Goal: Task Accomplishment & Management: Use online tool/utility

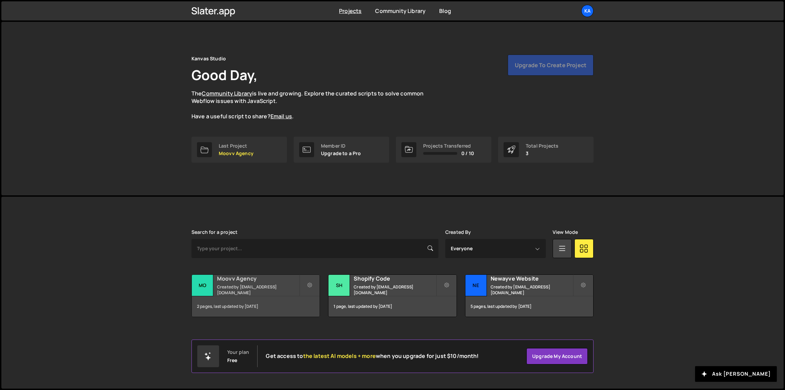
click at [269, 286] on div "Moovv Agency Created by hi@kanvasstudio.com" at bounding box center [256, 285] width 128 height 21
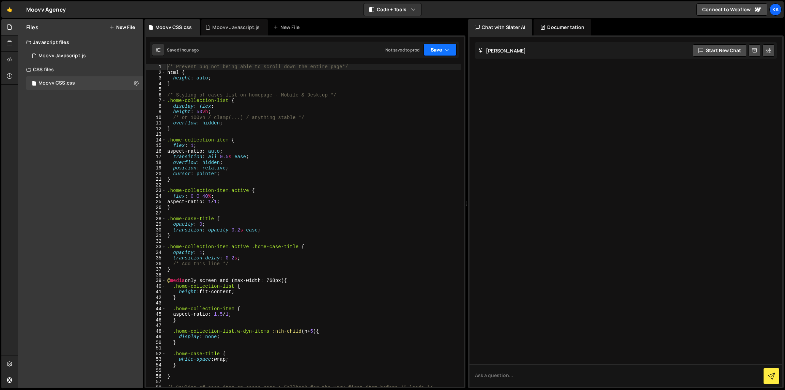
click at [448, 47] on icon "button" at bounding box center [447, 49] width 5 height 7
click at [426, 91] on div "Save to Production S" at bounding box center [417, 88] width 71 height 7
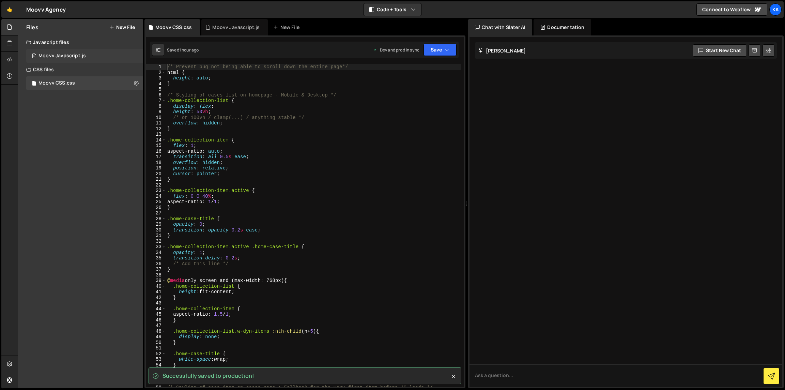
click at [101, 55] on div "0 Moovv Javascript.js 0" at bounding box center [84, 56] width 117 height 14
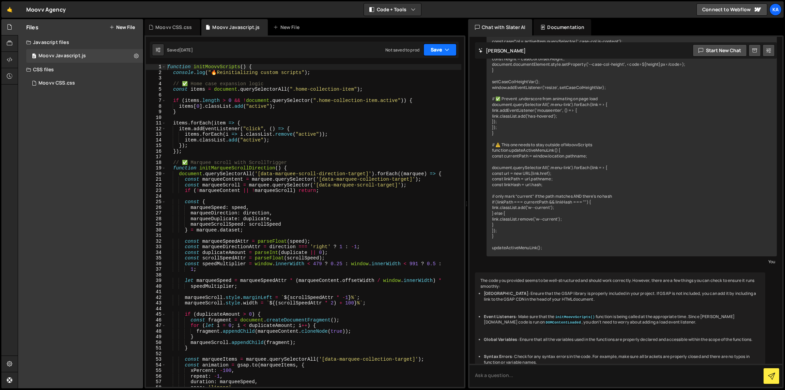
click at [437, 54] on button "Save" at bounding box center [439, 50] width 33 height 12
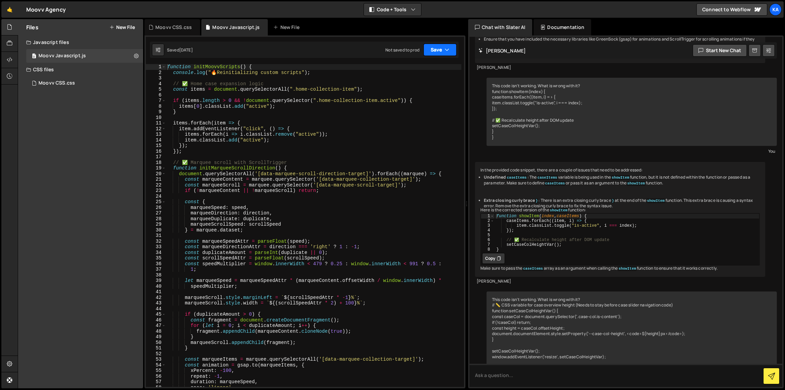
scroll to position [4727, 0]
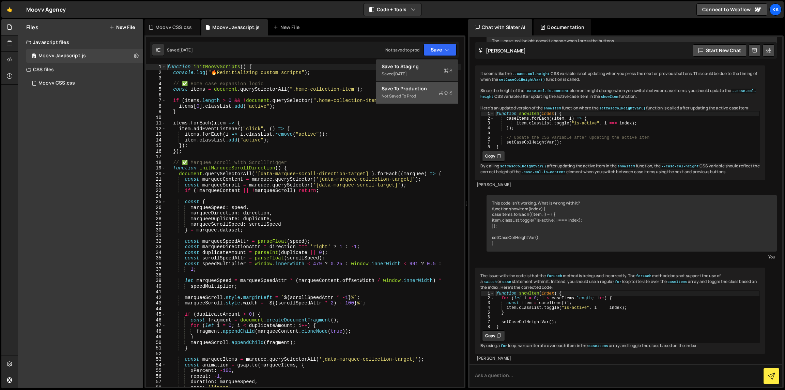
click at [432, 93] on div "Not saved to prod" at bounding box center [417, 96] width 71 height 8
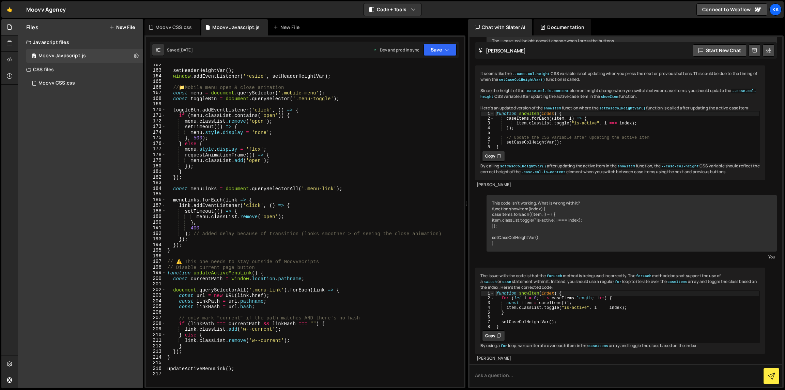
scroll to position [979, 0]
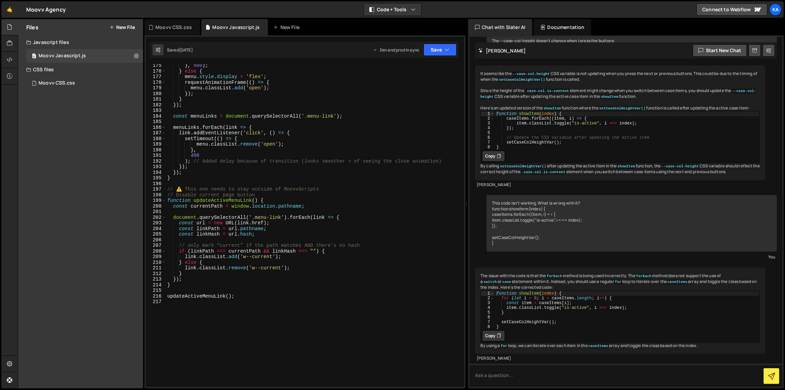
click at [247, 188] on div "} , 500 ) ; } else { menu . style . display = 'flex' ; requestAnimationFrame ((…" at bounding box center [313, 230] width 295 height 334
click at [246, 193] on div "} , 500 ) ; } else { menu . style . display = 'flex' ; requestAnimationFrame ((…" at bounding box center [313, 230] width 295 height 334
type textarea "// Disable current page button"
click at [239, 195] on div "} , 500 ) ; } else { menu . style . display = 'flex' ; requestAnimationFrame ((…" at bounding box center [313, 230] width 295 height 334
click at [236, 196] on div "} , 500 ) ; } else { menu . style . display = 'flex' ; requestAnimationFrame ((…" at bounding box center [313, 230] width 295 height 334
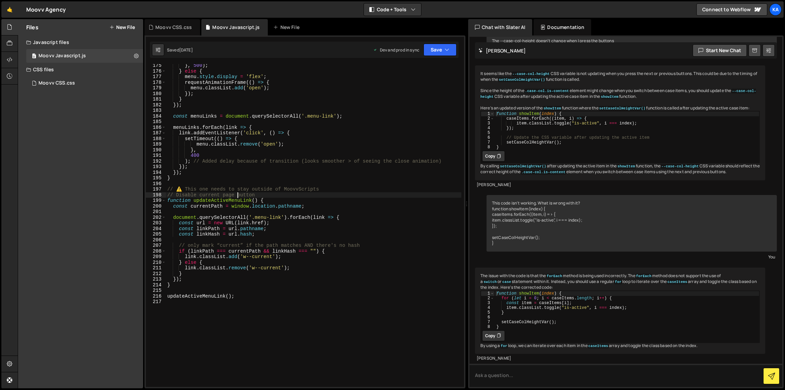
click at [242, 292] on div "} , 500 ) ; } else { menu . style . display = 'flex' ; requestAnimationFrame ((…" at bounding box center [313, 230] width 295 height 334
click at [242, 295] on div "} , 500 ) ; } else { menu . style . display = 'flex' ; requestAnimationFrame ((…" at bounding box center [313, 230] width 295 height 334
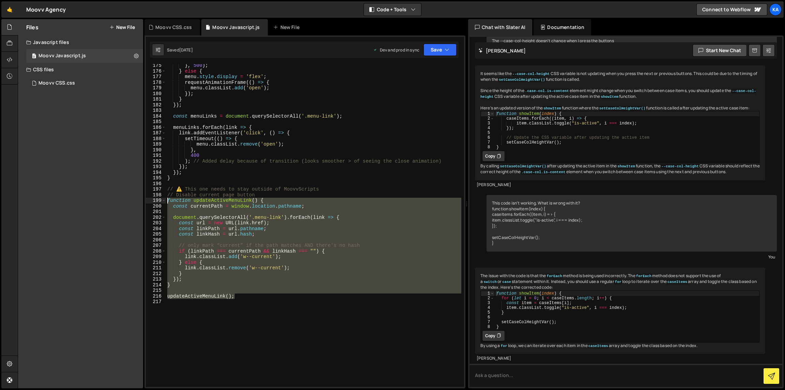
drag, startPoint x: 243, startPoint y: 296, endPoint x: 167, endPoint y: 203, distance: 120.1
click at [167, 203] on div "} , 500 ) ; } else { menu . style . display = 'flex' ; requestAnimationFrame ((…" at bounding box center [313, 230] width 295 height 334
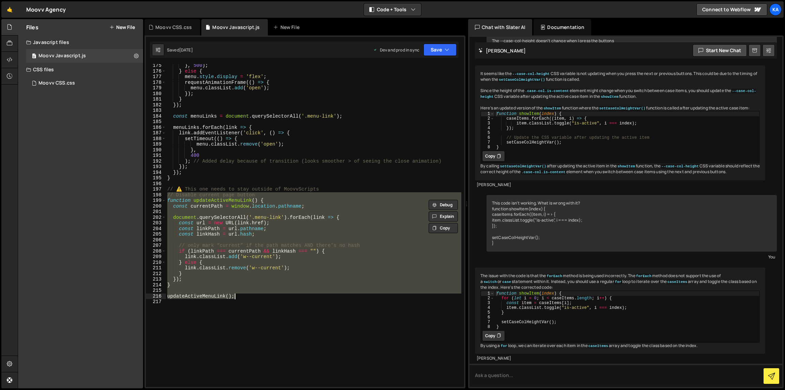
drag, startPoint x: 168, startPoint y: 195, endPoint x: 245, endPoint y: 295, distance: 126.8
click at [245, 295] on div "} , 500 ) ; } else { menu . style . display = 'flex' ; requestAnimationFrame ((…" at bounding box center [313, 230] width 295 height 334
type textarea "updateActiveMenuLink();"
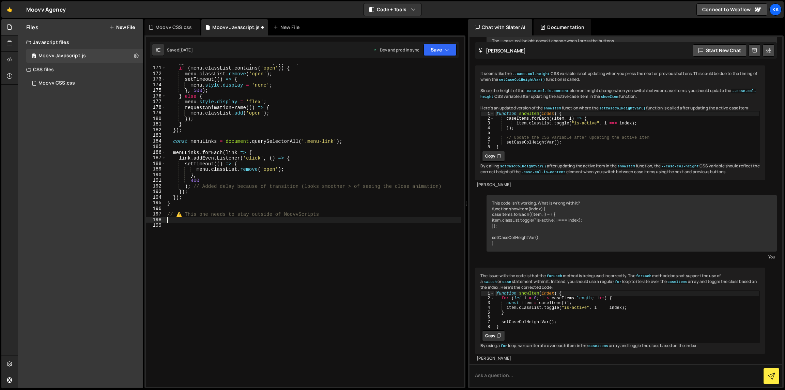
scroll to position [955, 0]
click at [87, 88] on div "Moovv CSS.css 0" at bounding box center [84, 83] width 117 height 14
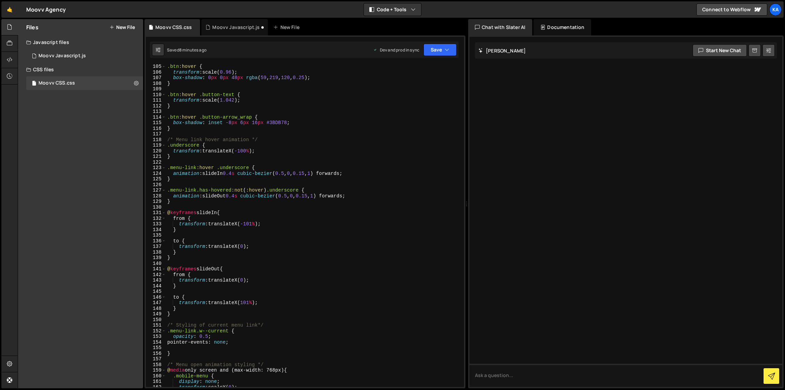
scroll to position [585, 0]
click at [75, 60] on div "0 Moovv Javascript.js 0" at bounding box center [84, 56] width 117 height 14
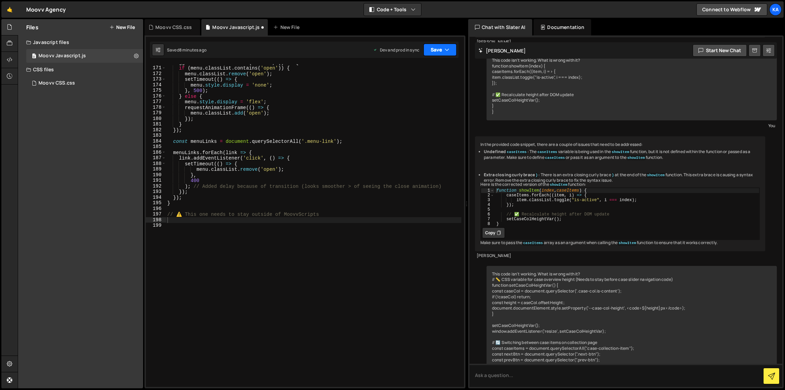
scroll to position [4727, 0]
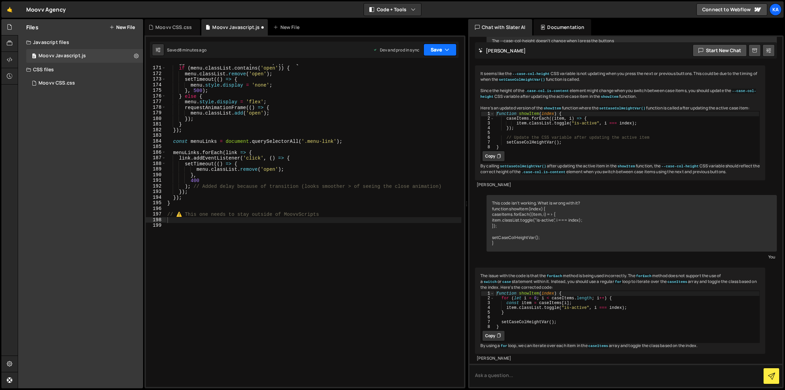
click at [447, 52] on icon "button" at bounding box center [447, 49] width 5 height 7
click at [440, 88] on div "Save to Production S" at bounding box center [417, 88] width 71 height 7
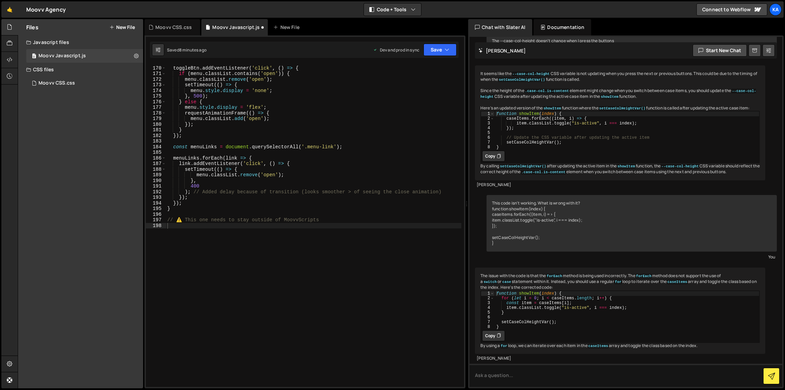
scroll to position [949, 0]
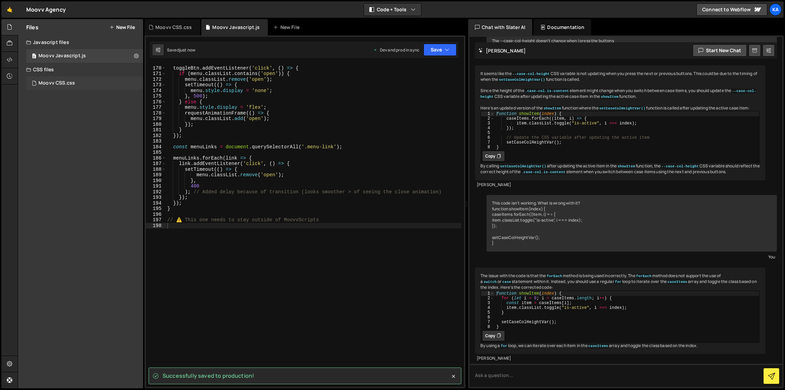
click at [78, 83] on div "Moovv CSS.css 0" at bounding box center [84, 83] width 117 height 14
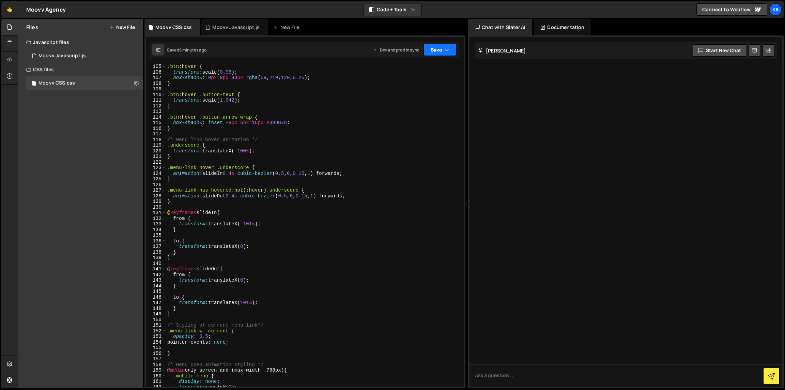
click at [450, 55] on button "Save" at bounding box center [439, 50] width 33 height 12
click at [439, 90] on icon at bounding box center [440, 92] width 5 height 7
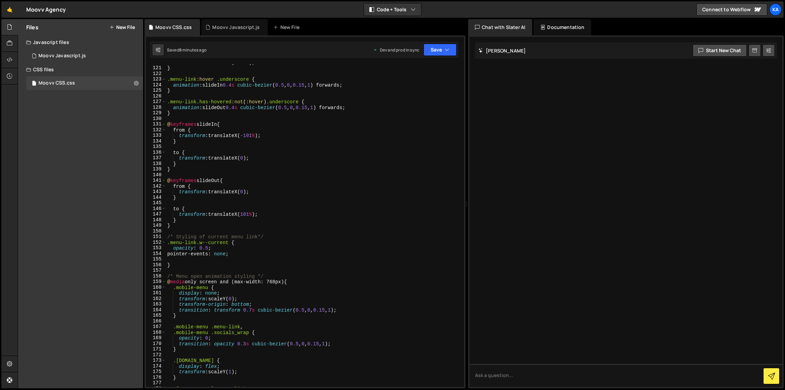
scroll to position [674, 0]
click at [181, 264] on div "transform : translateX( -100 % ) ; } .menu-link :hover .underscore { animation …" at bounding box center [313, 227] width 295 height 334
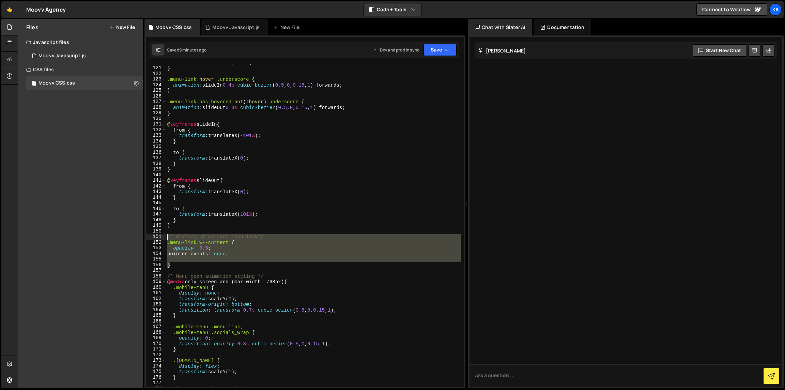
drag, startPoint x: 183, startPoint y: 264, endPoint x: 168, endPoint y: 239, distance: 29.8
click at [168, 239] on div "transform : translateX( -100 % ) ; } .menu-link :hover .underscore { animation …" at bounding box center [313, 227] width 295 height 334
type textarea "/* Styling of current menu link*/ .menu-link.w--current {"
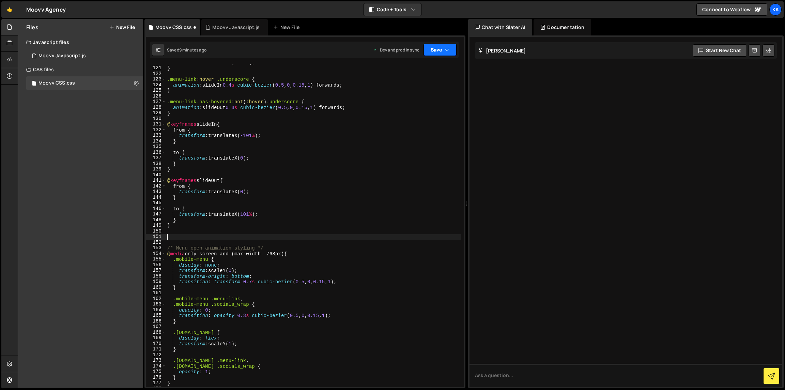
click at [433, 52] on button "Save" at bounding box center [439, 50] width 33 height 12
click at [433, 88] on div "Save to Production S" at bounding box center [417, 88] width 71 height 7
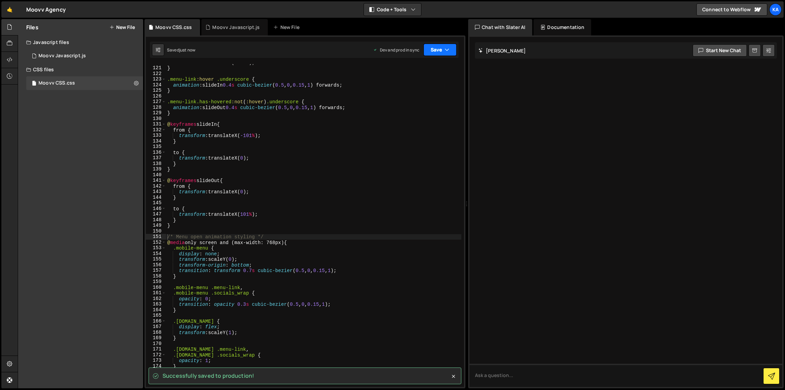
click at [440, 51] on button "Save" at bounding box center [439, 50] width 33 height 12
click at [434, 67] on div "Save to Staging S" at bounding box center [417, 66] width 71 height 7
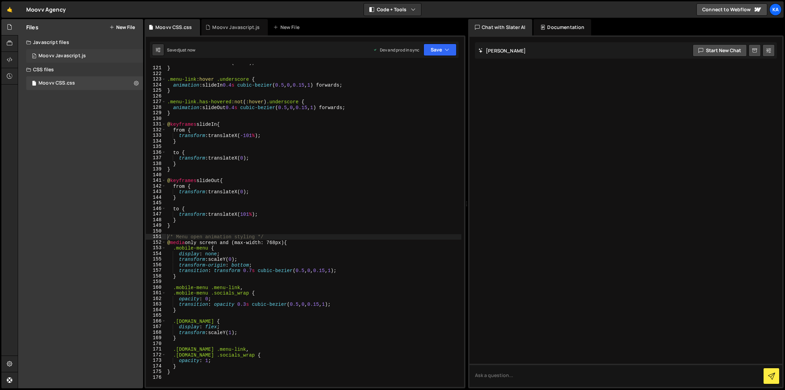
click at [75, 58] on div "Moovv Javascript.js" at bounding box center [61, 56] width 47 height 6
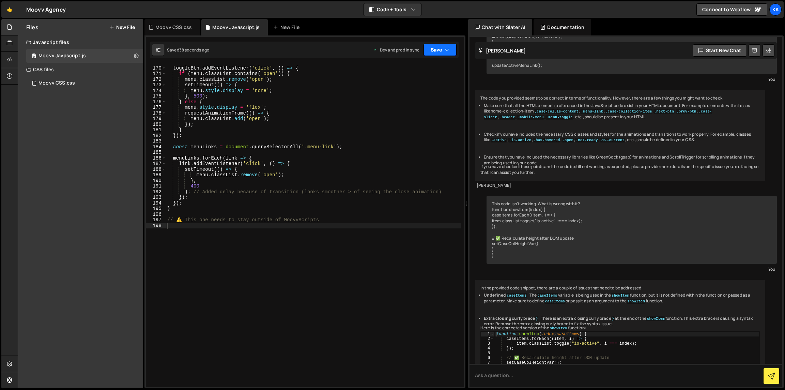
click at [425, 49] on button "Save" at bounding box center [439, 50] width 33 height 12
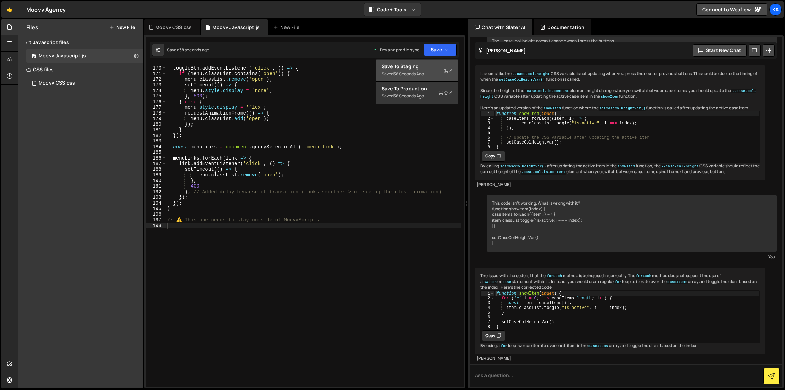
click at [433, 65] on div "Save to Staging S" at bounding box center [417, 66] width 71 height 7
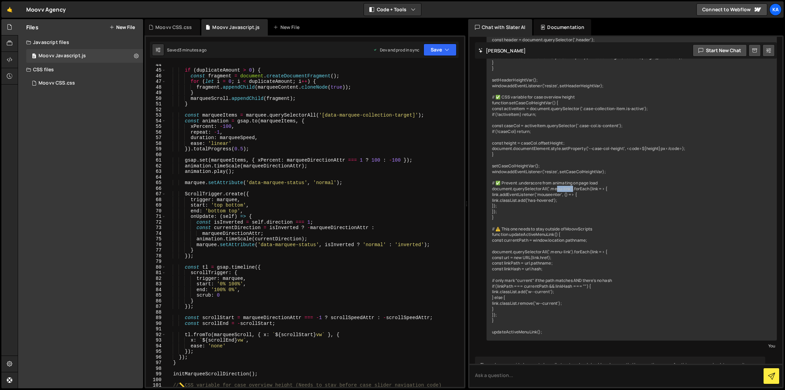
scroll to position [244, 0]
click at [87, 87] on div "Moovv CSS.css 0" at bounding box center [84, 83] width 117 height 14
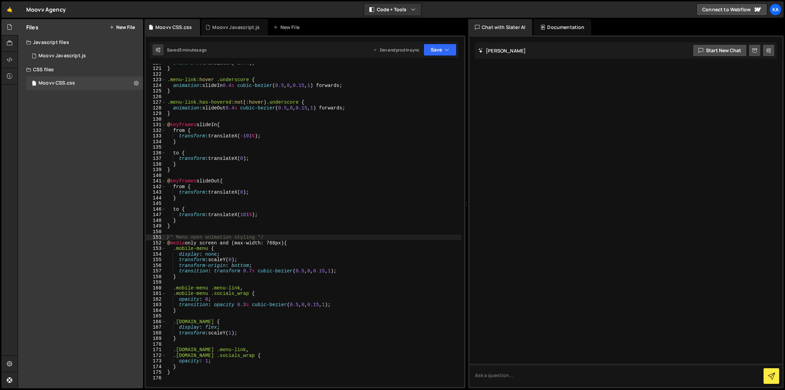
scroll to position [601, 0]
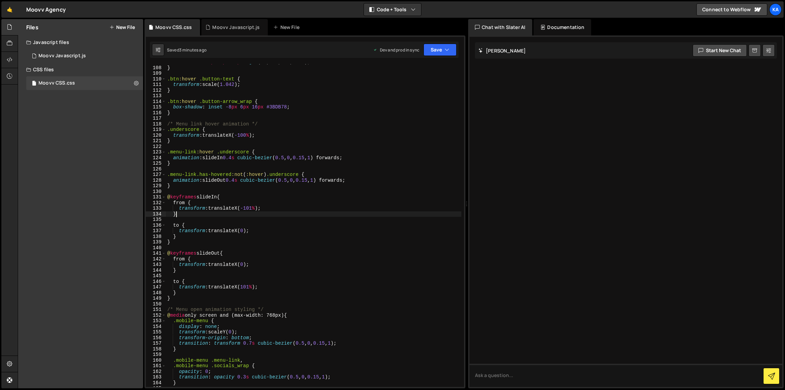
click at [246, 215] on div "box-shadow : 0 px 0 px 48 px rgba ( 59 , 219 , 120 , 0.25 ) ; } .btn :hover .bu…" at bounding box center [313, 226] width 295 height 334
click at [245, 200] on div "box-shadow : 0 px 0 px 48 px rgba ( 59 , 219 , 120 , 0.25 ) ; } .btn :hover .bu…" at bounding box center [313, 226] width 295 height 334
click at [246, 195] on div "box-shadow : 0 px 0 px 48 px rgba ( 59 , 219 , 120 , 0.25 ) ; } .btn :hover .bu…" at bounding box center [313, 226] width 295 height 334
click at [251, 180] on div "box-shadow : 0 px 0 px 48 px rgba ( 59 , 219 , 120 , 0.25 ) ; } .btn :hover .bu…" at bounding box center [313, 226] width 295 height 334
type textarea "animation: slideOut 0.4s cubic-bezier(0.5, 0, 0.15, 1) forwards;"
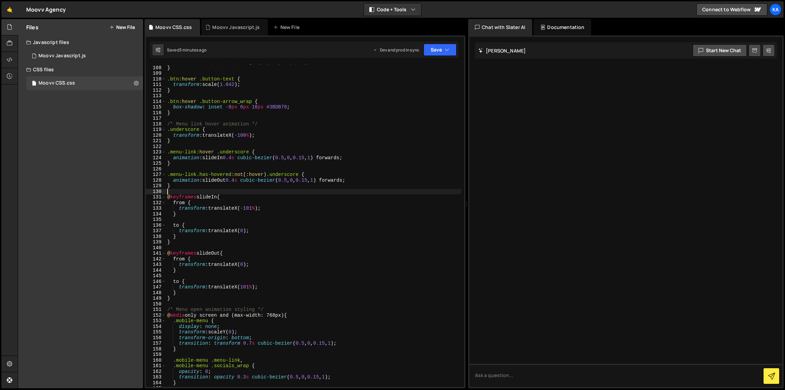
click at [249, 191] on div "box-shadow : 0 px 0 px 48 px rgba ( 59 , 219 , 120 , 0.25 ) ; } .btn :hover .bu…" at bounding box center [313, 226] width 295 height 334
click at [448, 50] on icon "button" at bounding box center [447, 49] width 5 height 7
click at [437, 89] on div "Save to Production S" at bounding box center [417, 88] width 71 height 7
click at [97, 58] on div "0 Moovv Javascript.js 0" at bounding box center [84, 56] width 117 height 14
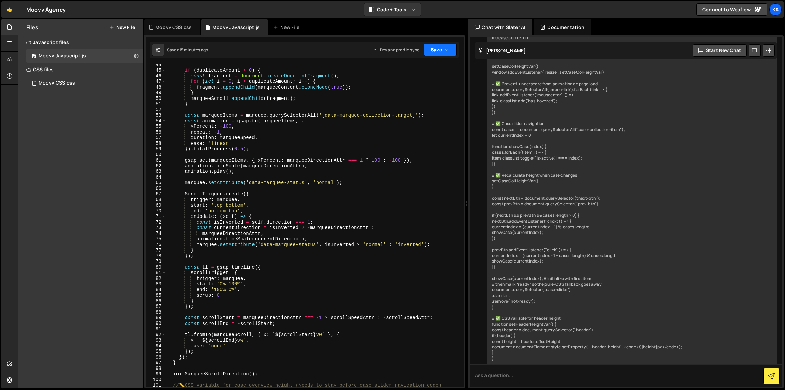
click at [449, 51] on icon "button" at bounding box center [447, 49] width 5 height 7
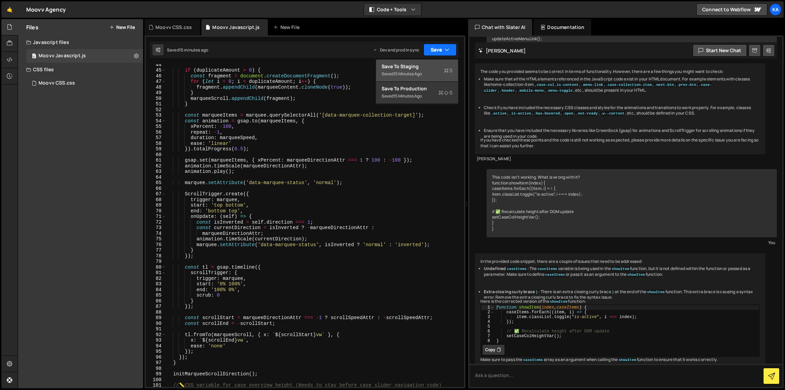
scroll to position [4727, 0]
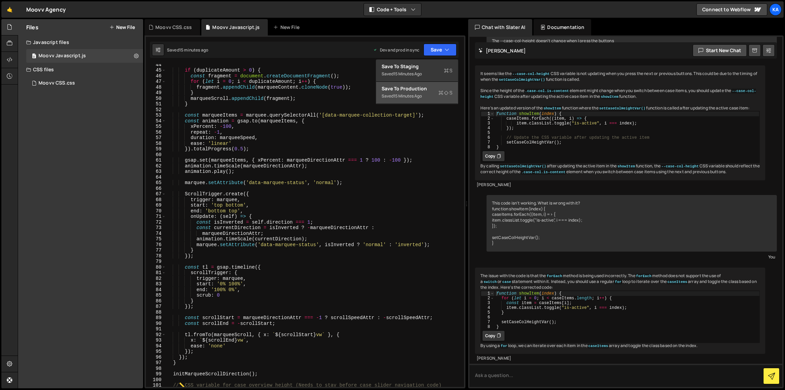
click at [444, 91] on icon at bounding box center [446, 92] width 5 height 7
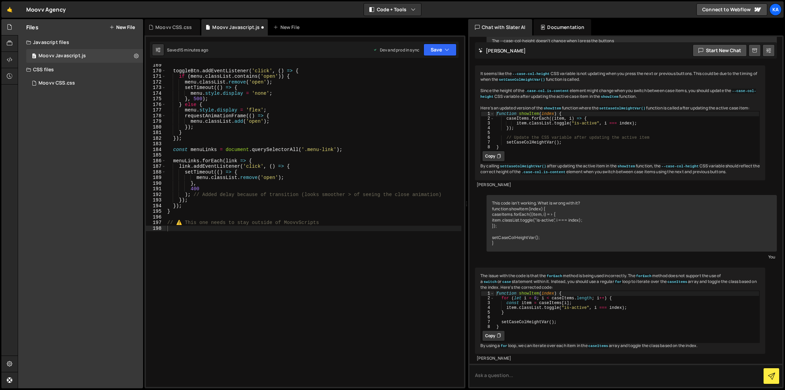
scroll to position [946, 0]
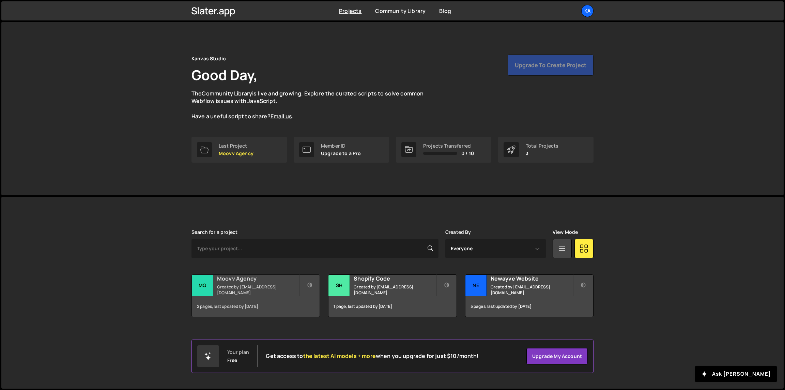
click at [286, 282] on h2 "Moovv Agency" at bounding box center [258, 278] width 82 height 7
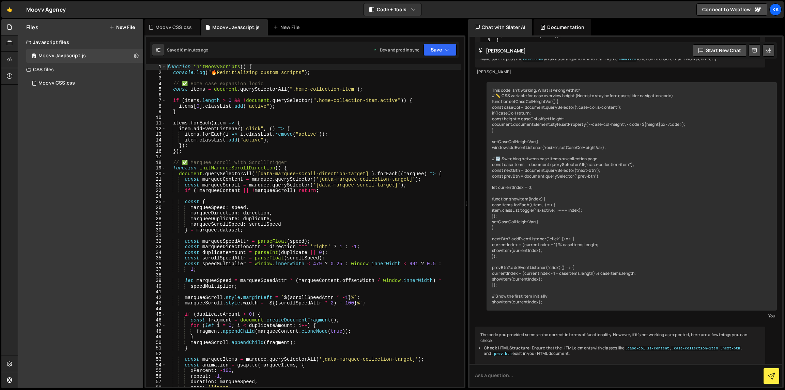
scroll to position [4727, 0]
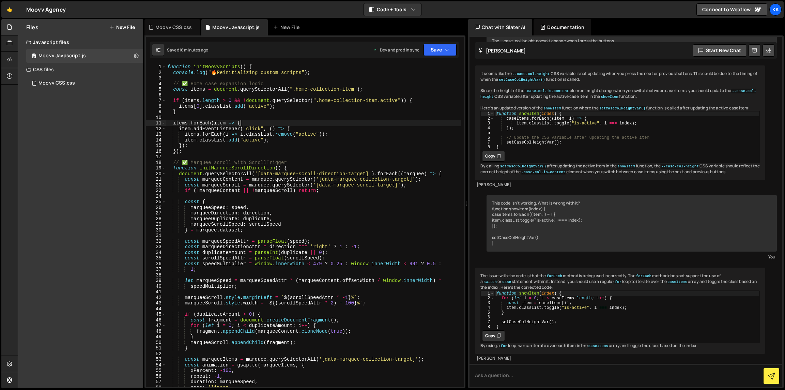
click at [265, 123] on div "function initMoovvScripts ( ) { console . log ( " 🔥 Reinitializing custom scrip…" at bounding box center [313, 231] width 295 height 334
type textarea "// ⚠️ This one needs to stay outside of MoovvScripts"
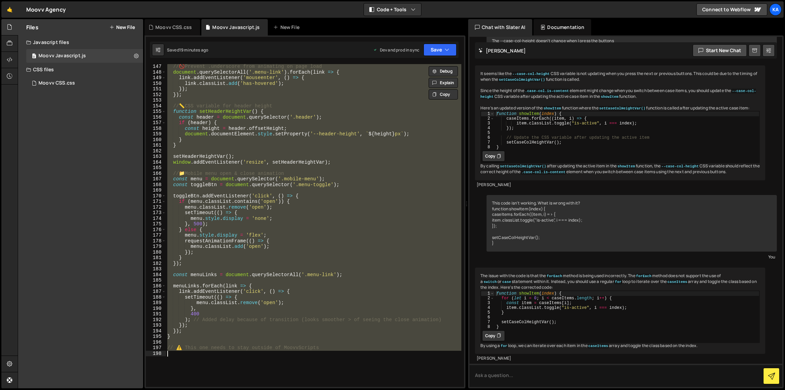
scroll to position [949, 0]
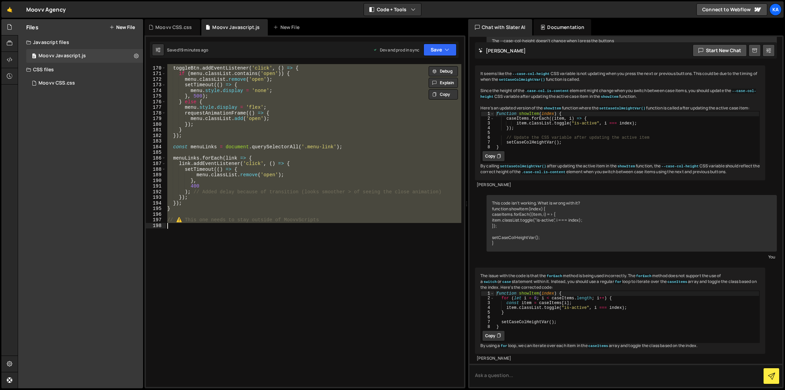
click at [253, 230] on div "toggleBtn . addEventListener ( 'click' , ( ) => { if ( menu . classList . conta…" at bounding box center [313, 225] width 295 height 323
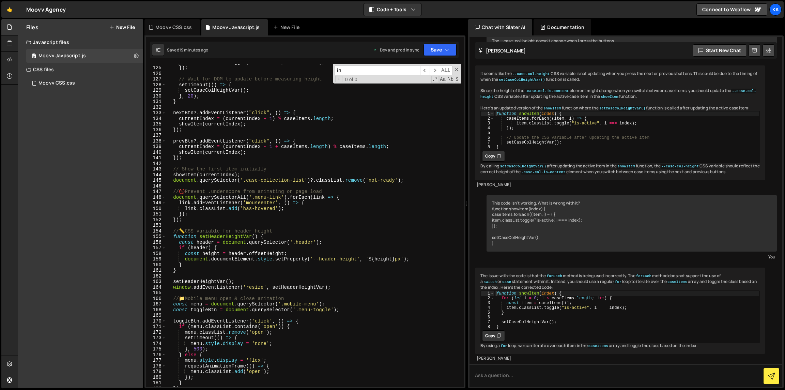
scroll to position [0, 0]
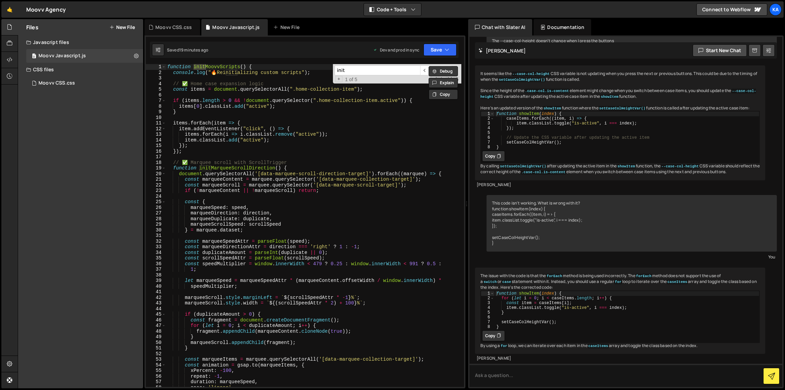
type input "init"
click at [259, 67] on div "function initMoovvScripts ( ) { console . log ( " 🔥 Reinitializing custom scrip…" at bounding box center [313, 231] width 295 height 334
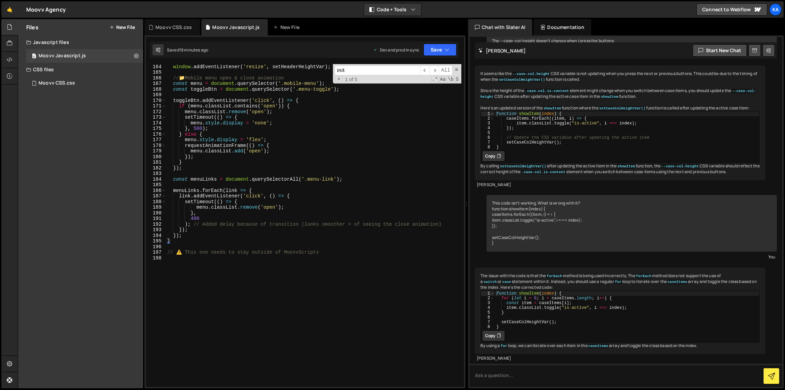
scroll to position [949, 0]
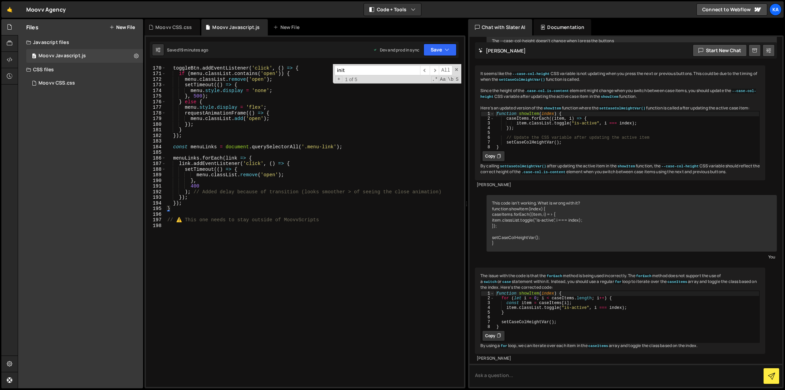
click at [236, 207] on div "toggleBtn . addEventListener ( 'click' , ( ) => { if ( menu . classList . conta…" at bounding box center [313, 227] width 295 height 334
type textarea "}"
click at [226, 223] on div "toggleBtn . addEventListener ( 'click' , ( ) => { if ( menu . classList . conta…" at bounding box center [313, 227] width 295 height 334
paste textarea "});"
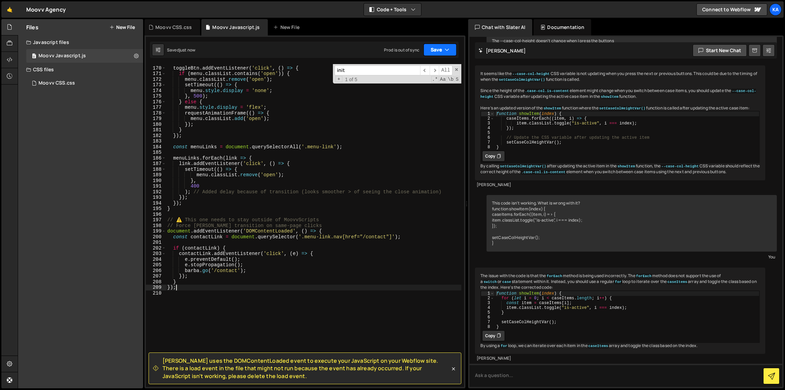
click at [435, 49] on button "Save" at bounding box center [439, 50] width 33 height 12
click at [436, 92] on div "Save to Production S" at bounding box center [417, 88] width 71 height 7
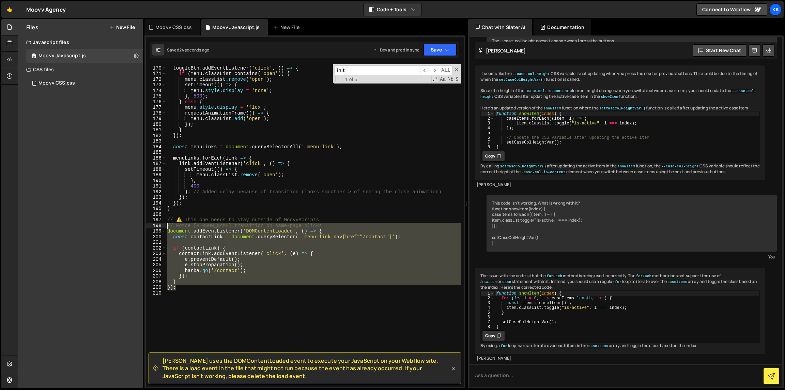
drag, startPoint x: 185, startPoint y: 285, endPoint x: 167, endPoint y: 228, distance: 59.6
click at [167, 228] on div "toggleBtn . addEventListener ( 'click' , ( ) => { if ( menu . classList . conta…" at bounding box center [313, 227] width 295 height 334
type textarea "// Force Barba transition on same-page clicks document.addEventListener('DOMCon…"
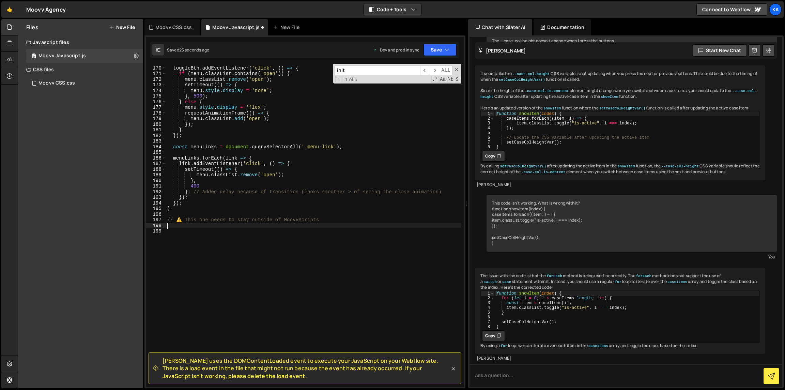
click at [179, 210] on div "toggleBtn . addEventListener ( 'click' , ( ) => { if ( menu . classList . conta…" at bounding box center [313, 227] width 295 height 334
type textarea "}"
paste textarea "});"
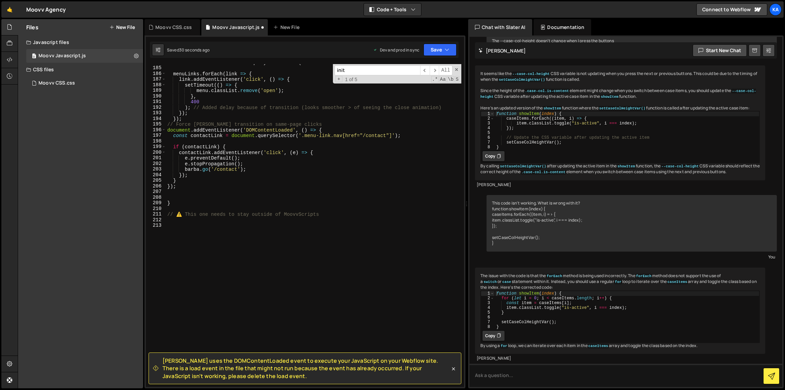
scroll to position [1033, 0]
click at [200, 121] on div "const menuLinks = document . querySelectorAll ( '.menu-link' ) ; menuLinks . fo…" at bounding box center [313, 227] width 295 height 334
type textarea "});"
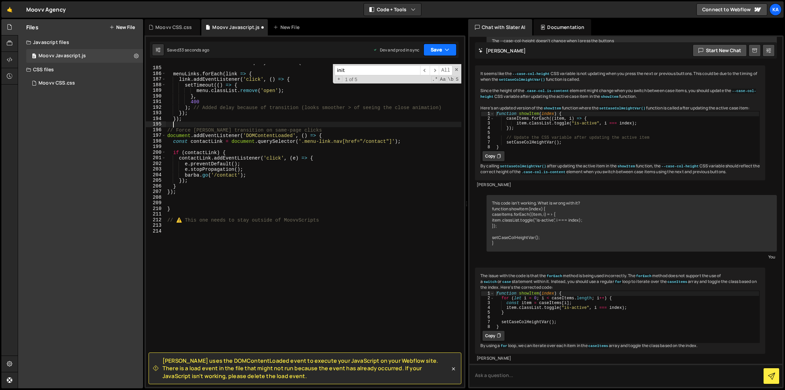
click at [432, 46] on button "Save" at bounding box center [439, 50] width 33 height 12
click at [434, 92] on div "Save to Production S" at bounding box center [417, 88] width 71 height 7
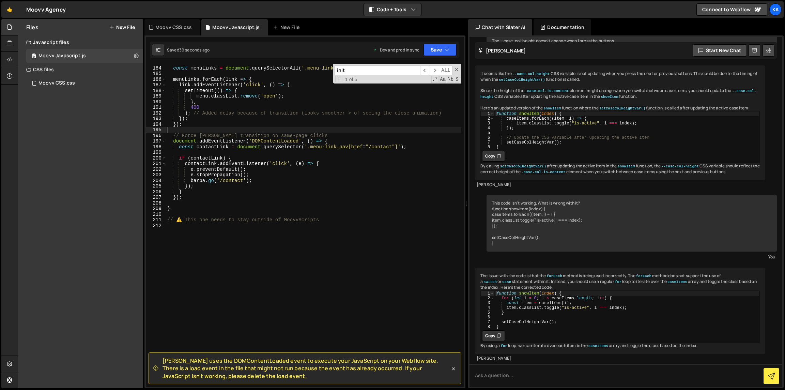
click at [275, 165] on div "const menuLinks = document . querySelectorAll ( '.menu-link' ) ; menuLinks . fo…" at bounding box center [313, 227] width 295 height 334
click at [272, 168] on div "const menuLinks = document . querySelectorAll ( '.menu-link' ) ; menuLinks . fo…" at bounding box center [313, 227] width 295 height 334
click at [256, 164] on div "const menuLinks = document . querySelectorAll ( '.menu-link' ) ; menuLinks . fo…" at bounding box center [313, 227] width 295 height 334
type textarea "contactLink.addEventListener('click', (e) => {"
click at [264, 151] on div "const menuLinks = document . querySelectorAll ( '.menu-link' ) ; menuLinks . fo…" at bounding box center [313, 227] width 295 height 334
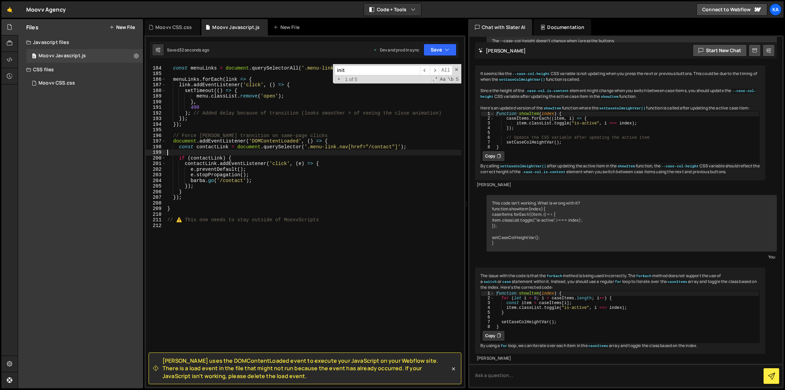
click at [266, 149] on div "const menuLinks = document . querySelectorAll ( '.menu-link' ) ; menuLinks . fo…" at bounding box center [313, 227] width 295 height 334
click at [309, 147] on div "const menuLinks = document . querySelectorAll ( '.menu-link' ) ; menuLinks . fo…" at bounding box center [313, 227] width 295 height 334
click at [350, 145] on div "const menuLinks = document . querySelectorAll ( '.menu-link' ) ; menuLinks . fo…" at bounding box center [313, 227] width 295 height 334
click at [199, 197] on div "const menuLinks = document . querySelectorAll ( '.menu-link' ) ; menuLinks . fo…" at bounding box center [313, 227] width 295 height 334
click at [326, 139] on div "const menuLinks = document . querySelectorAll ( '.menu-link' ) ; menuLinks . fo…" at bounding box center [313, 227] width 295 height 334
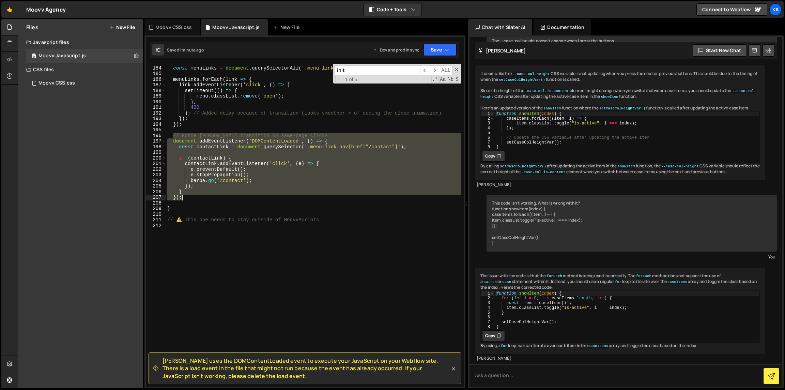
drag, startPoint x: 173, startPoint y: 137, endPoint x: 211, endPoint y: 196, distance: 70.0
click at [211, 196] on div "const menuLinks = document . querySelectorAll ( '.menu-link' ) ; menuLinks . fo…" at bounding box center [313, 227] width 295 height 334
paste textarea
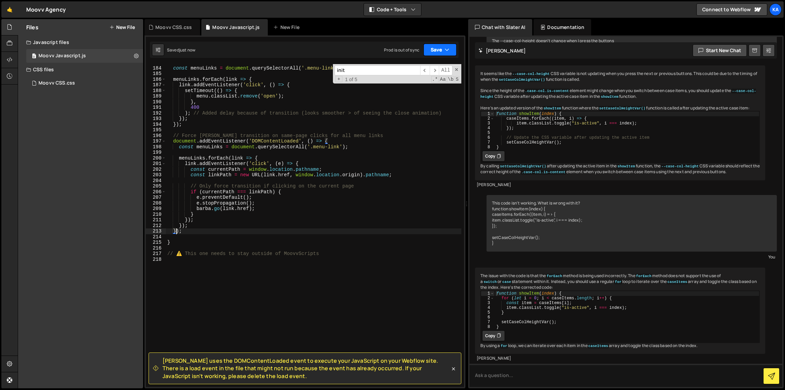
click at [446, 48] on icon "button" at bounding box center [447, 49] width 5 height 7
click at [442, 97] on div "Saved 1 minute ago" at bounding box center [417, 96] width 71 height 8
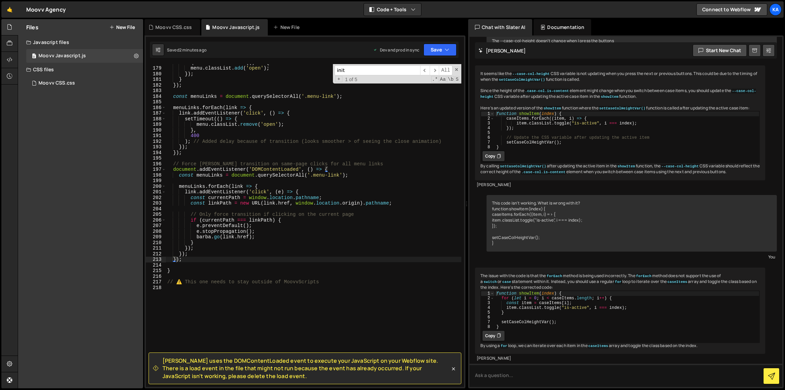
scroll to position [999, 0]
click at [340, 174] on div "requestAnimationFrame (( ) => { menu . classList . add ( 'open' ) ; }) ; } }) ;…" at bounding box center [313, 227] width 295 height 334
click at [372, 138] on div "requestAnimationFrame (( ) => { menu . classList . add ( 'open' ) ; }) ; } }) ;…" at bounding box center [313, 227] width 295 height 334
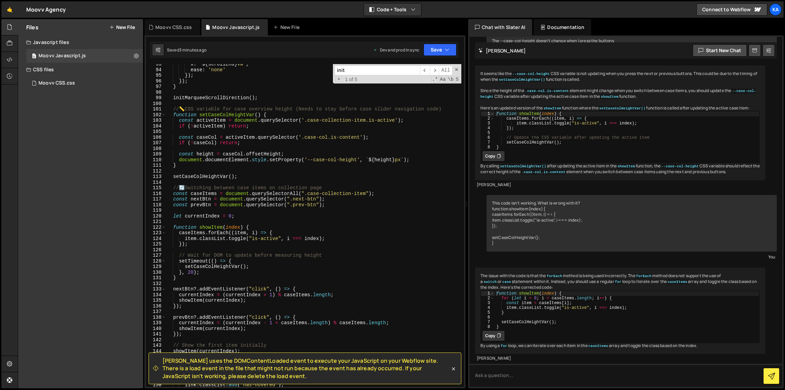
scroll to position [0, 0]
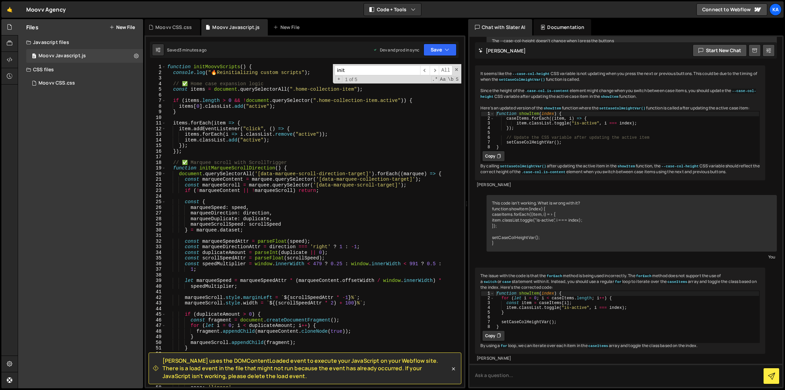
click at [323, 101] on div "function initMoovvScripts ( ) { console . log ( " 🔥 Reinitializing custom scrip…" at bounding box center [313, 231] width 295 height 334
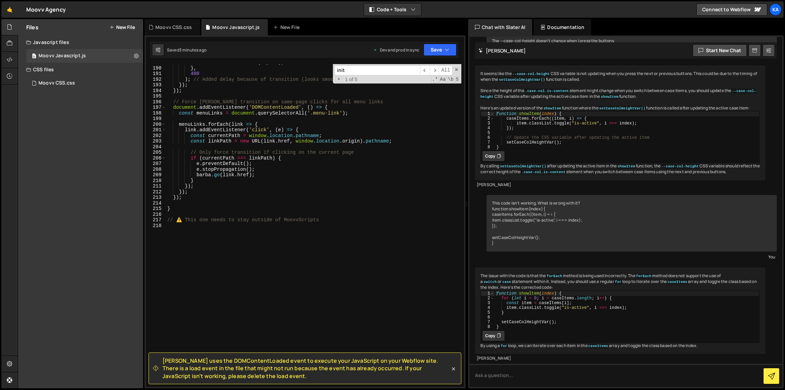
scroll to position [1061, 0]
click at [339, 114] on div "menu . classList . remove ( 'open' ) ; } , 400 ) ; // Added delay because of tr…" at bounding box center [313, 227] width 295 height 334
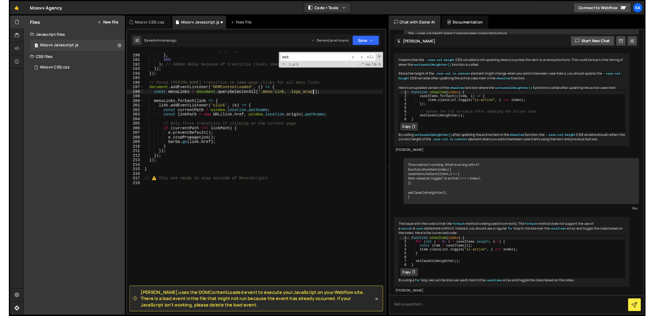
scroll to position [0, 14]
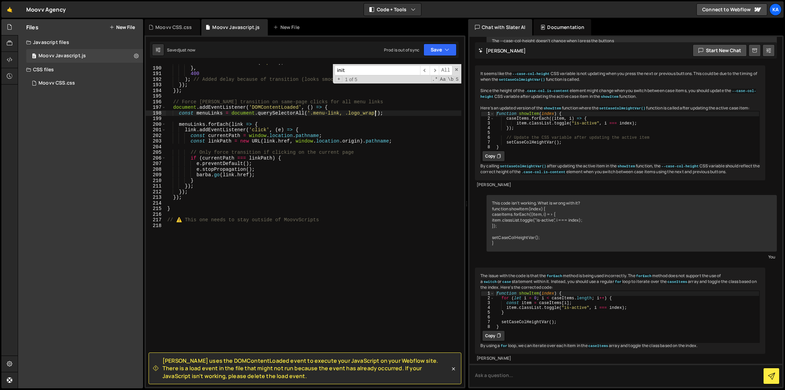
click at [440, 40] on div "Slater uses the DOMContentLoaded event to execute your JavaScript on your Webfl…" at bounding box center [304, 211] width 321 height 353
click at [440, 44] on button "Save" at bounding box center [439, 50] width 33 height 12
click at [440, 92] on icon at bounding box center [440, 92] width 5 height 7
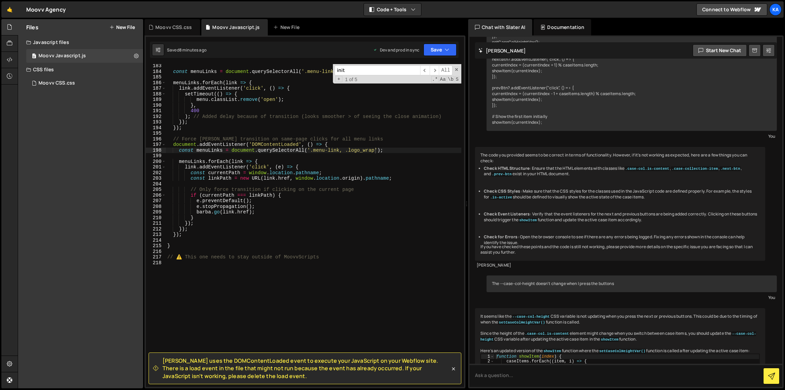
scroll to position [4332, 0]
click at [270, 203] on div "const menuLinks = document . querySelectorAll ( '.menu-link' ) ; menuLinks . fo…" at bounding box center [313, 230] width 295 height 334
click at [268, 207] on div "const menuLinks = document . querySelectorAll ( '.menu-link' ) ; menuLinks . fo…" at bounding box center [313, 230] width 295 height 334
click at [268, 211] on div "const menuLinks = document . querySelectorAll ( '.menu-link' ) ; menuLinks . fo…" at bounding box center [313, 230] width 295 height 334
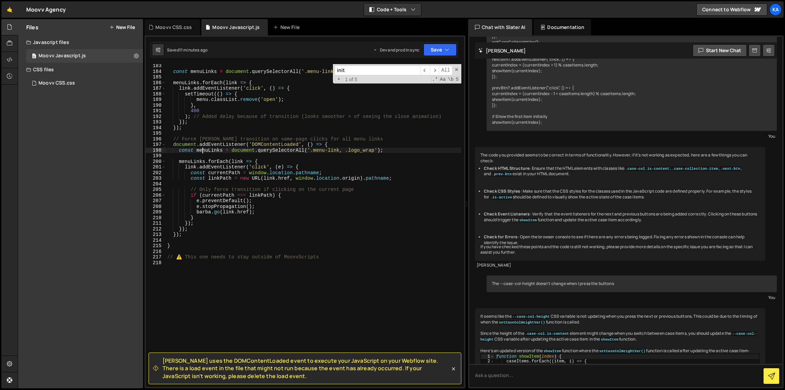
click at [201, 151] on div "const menuLinks = document . querySelectorAll ( '.menu-link' ) ; menuLinks . fo…" at bounding box center [313, 230] width 295 height 334
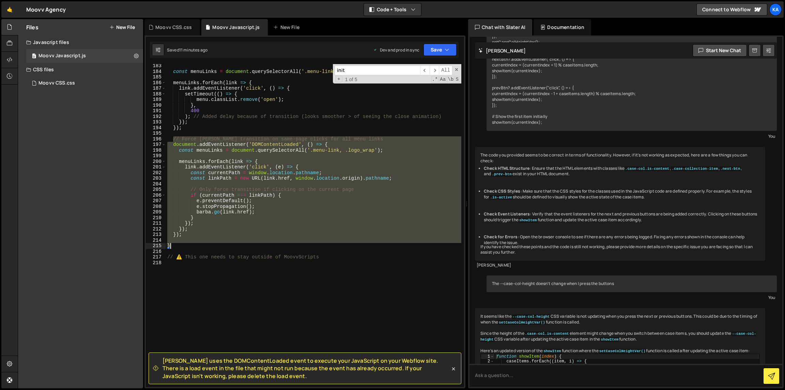
drag, startPoint x: 173, startPoint y: 140, endPoint x: 249, endPoint y: 244, distance: 128.2
click at [249, 244] on div "const menuLinks = document . querySelectorAll ( '.menu-link' ) ; menuLinks . fo…" at bounding box center [313, 230] width 295 height 334
type textarea "}"
click at [246, 238] on div "const menuLinks = document . querySelectorAll ( '.menu-link' ) ; menuLinks . fo…" at bounding box center [313, 225] width 295 height 323
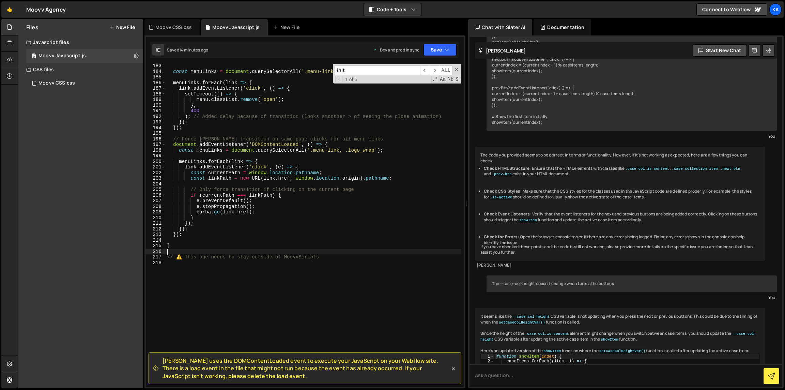
drag, startPoint x: 217, startPoint y: 249, endPoint x: 212, endPoint y: 245, distance: 6.5
click at [212, 245] on div "const menuLinks = document . querySelectorAll ( '.menu-link' ) ; menuLinks . fo…" at bounding box center [313, 230] width 295 height 334
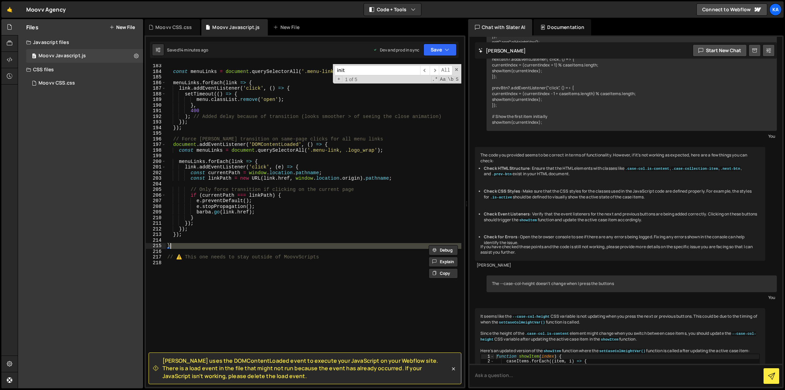
click at [213, 244] on div "const menuLinks = document . querySelectorAll ( '.menu-link' ) ; menuLinks . fo…" at bounding box center [313, 225] width 295 height 323
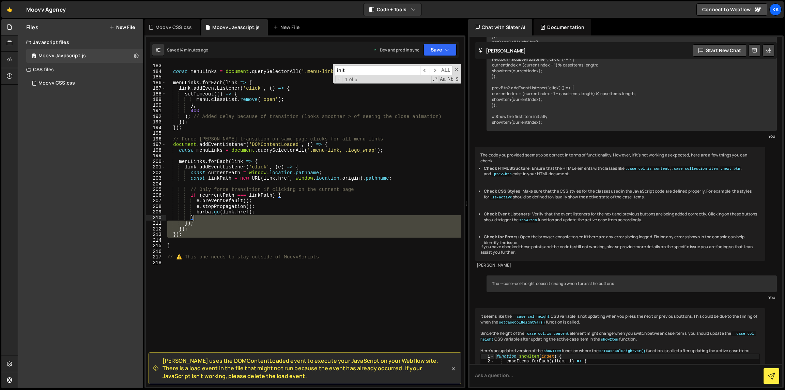
drag, startPoint x: 216, startPoint y: 238, endPoint x: 199, endPoint y: 215, distance: 28.6
click at [199, 215] on div "const menuLinks = document . querySelectorAll ( '.menu-link' ) ; menuLinks . fo…" at bounding box center [313, 230] width 295 height 334
click at [199, 235] on div "const menuLinks = document . querySelectorAll ( '.menu-link' ) ; menuLinks . fo…" at bounding box center [313, 225] width 295 height 323
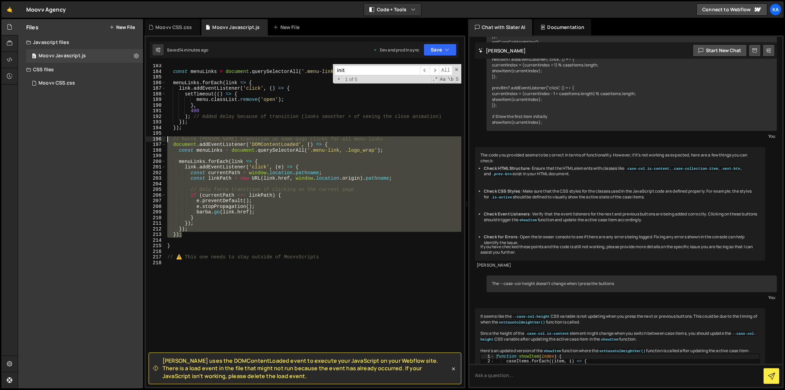
drag, startPoint x: 195, startPoint y: 229, endPoint x: 175, endPoint y: 139, distance: 92.2
click at [175, 139] on div "const menuLinks = document . querySelectorAll ( '.menu-link' ) ; menuLinks . fo…" at bounding box center [313, 230] width 295 height 334
paste textarea "initSamePageBarbaTransition();"
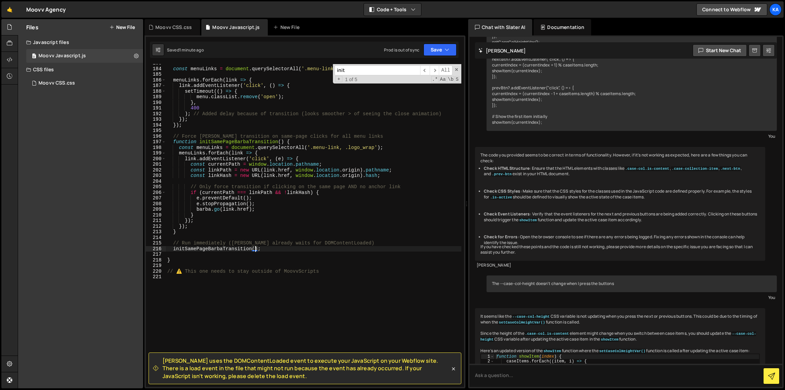
click at [306, 222] on div "const menuLinks = document . querySelectorAll ( '.menu-link' ) ; menuLinks . fo…" at bounding box center [313, 227] width 295 height 334
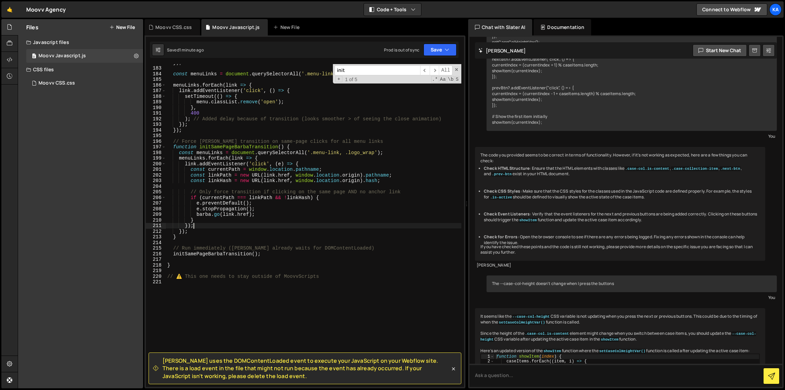
click at [280, 254] on div "}) ; const menuLinks = document . querySelectorAll ( '.menu-link' ) ; menuLinks…" at bounding box center [313, 227] width 295 height 334
click at [458, 69] on span at bounding box center [456, 69] width 5 height 5
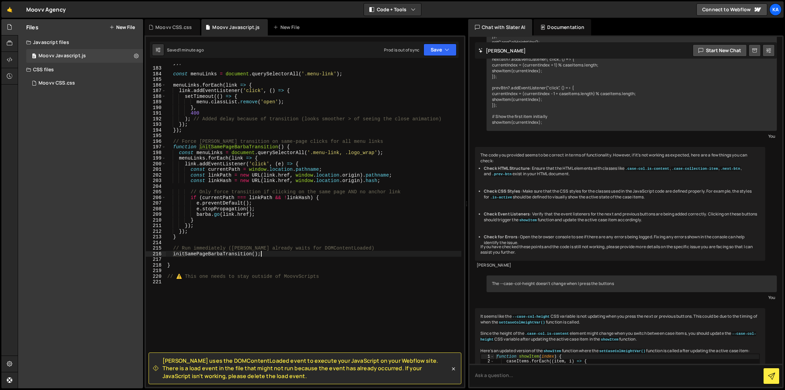
click at [456, 365] on link at bounding box center [453, 368] width 7 height 8
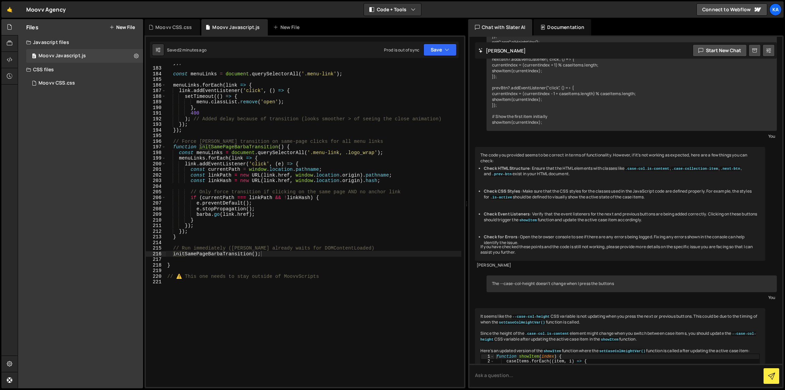
type textarea "}"
click at [308, 234] on div "}) ; const menuLinks = document . querySelectorAll ( '.menu-link' ) ; menuLinks…" at bounding box center [313, 227] width 295 height 334
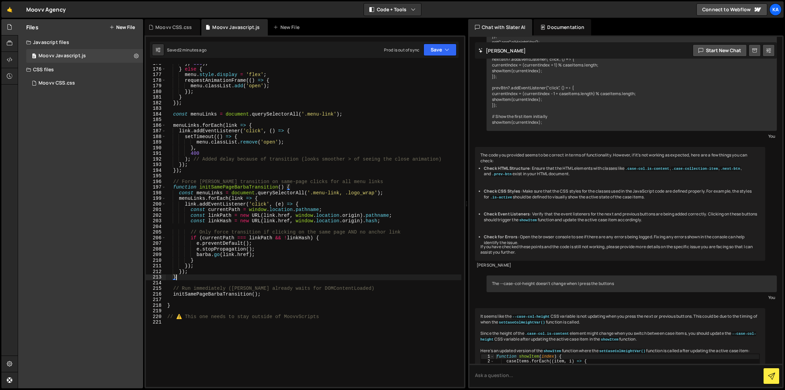
scroll to position [881, 0]
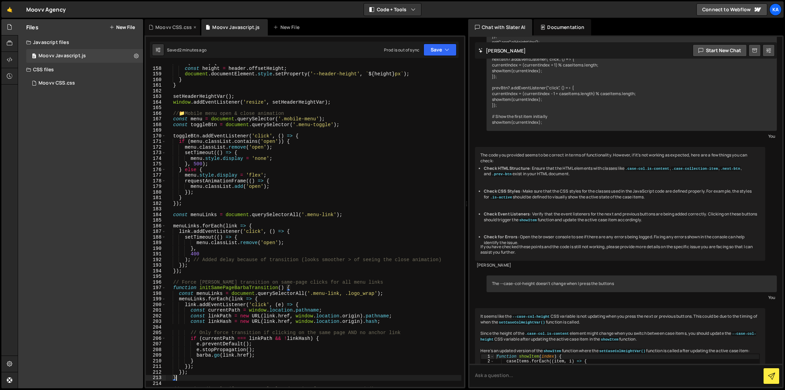
click at [185, 26] on div "Moovv CSS.css" at bounding box center [173, 27] width 36 height 7
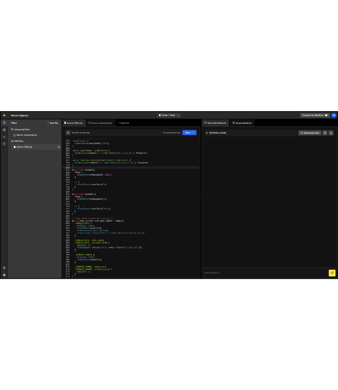
scroll to position [725, 0]
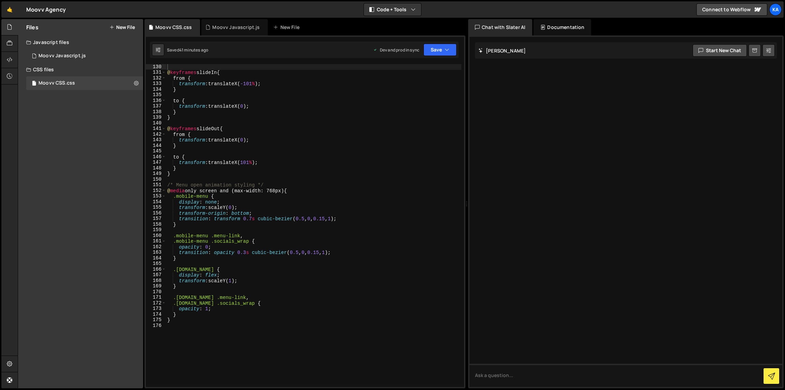
click at [263, 214] on div "@ keyframes slideIn { from { transform : translateX( -101 % ) ; } to { transfor…" at bounding box center [313, 231] width 295 height 334
click at [270, 195] on div "@ keyframes slideIn { from { transform : translateX( -101 % ) ; } to { transfor…" at bounding box center [313, 231] width 295 height 334
click at [275, 191] on div "@ keyframes slideIn { from { transform : translateX( -101 % ) ; } to { transfor…" at bounding box center [313, 231] width 295 height 334
click at [277, 190] on div "@ keyframes slideIn { from { transform : translateX( -101 % ) ; } to { transfor…" at bounding box center [313, 231] width 295 height 334
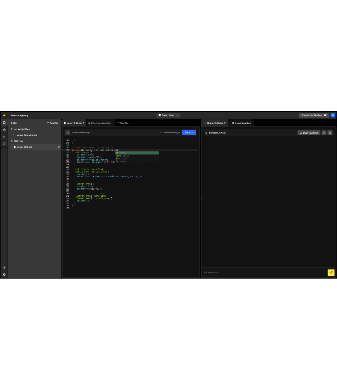
scroll to position [0, 7]
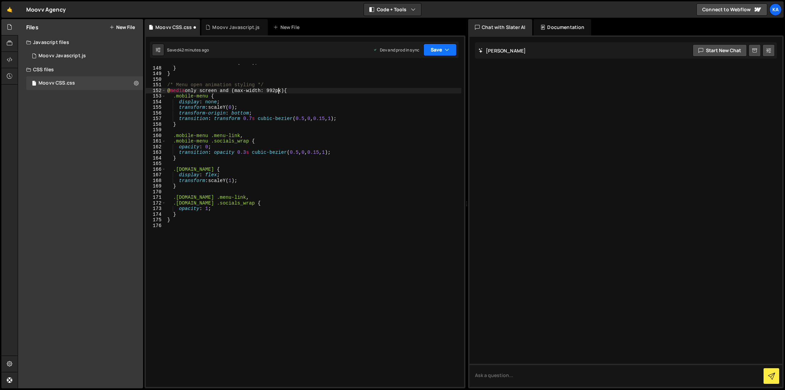
click at [452, 47] on button "Save" at bounding box center [439, 50] width 33 height 12
click at [431, 86] on div "Save to Production S" at bounding box center [417, 88] width 71 height 7
click at [215, 115] on div "transform : translateX( 101 % ) ; } } /* Menu open animation styling */ @ media…" at bounding box center [313, 229] width 295 height 334
click at [222, 148] on div "transform : translateX( 101 % ) ; } } /* Menu open animation styling */ @ media…" at bounding box center [313, 229] width 295 height 334
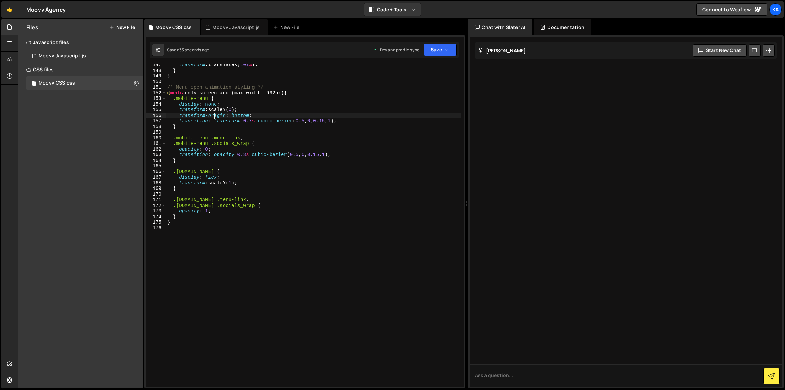
scroll to position [0, 3]
click at [238, 197] on div "transform : translateX( 101 % ) ; } } /* Menu open animation styling */ @ media…" at bounding box center [313, 229] width 295 height 334
type textarea ".[DOMAIN_NAME] .menu-link,"
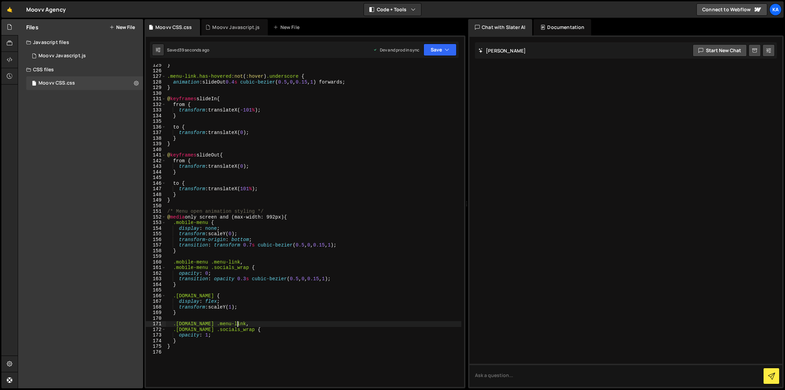
scroll to position [699, 0]
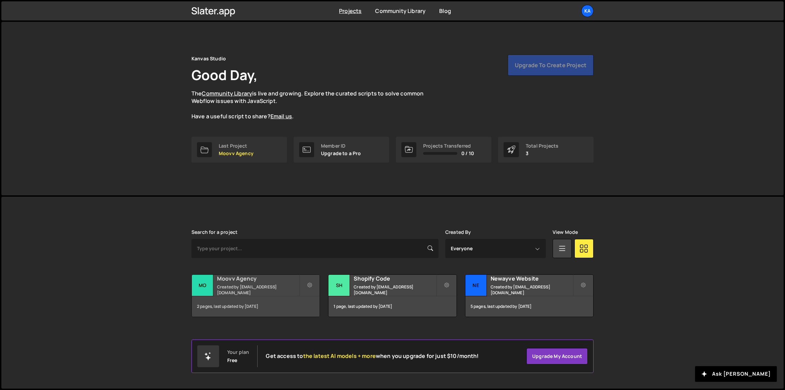
click at [265, 292] on div "Moovv Agency Created by hi@kanvasstudio.com" at bounding box center [256, 285] width 128 height 21
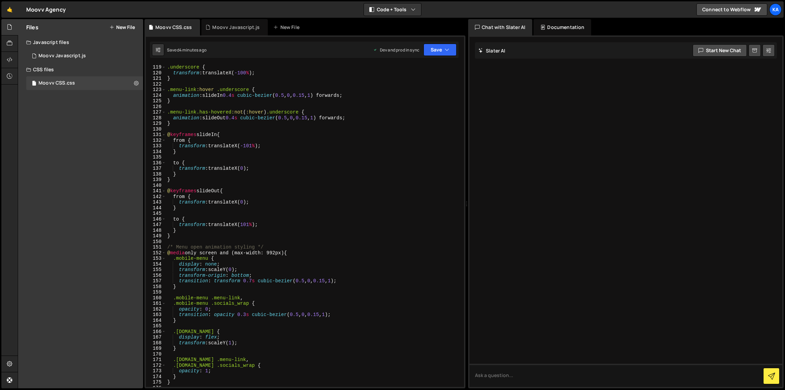
scroll to position [728, 0]
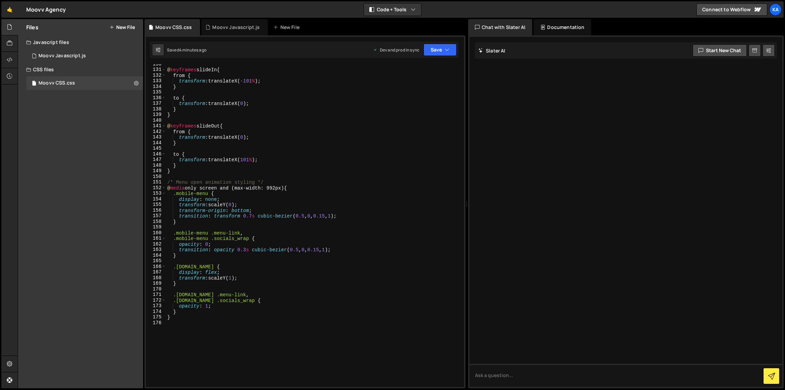
click at [305, 279] on div "@ keyframes slideIn { from { transform : translateX( -101 % ) ; } to { transfor…" at bounding box center [313, 228] width 295 height 334
click at [304, 283] on div "@ keyframes slideIn { from { transform : translateX( -101 % ) ; } to { transfor…" at bounding box center [313, 228] width 295 height 334
click at [305, 281] on div "@ keyframes slideIn { from { transform : translateX( -101 % ) ; } to { transfor…" at bounding box center [313, 228] width 295 height 334
click at [305, 280] on div "@ keyframes slideIn { from { transform : translateX( -101 % ) ; } to { transfor…" at bounding box center [313, 228] width 295 height 334
click at [305, 282] on div "@ keyframes slideIn { from { transform : translateX( -101 % ) ; } to { transfor…" at bounding box center [313, 228] width 295 height 334
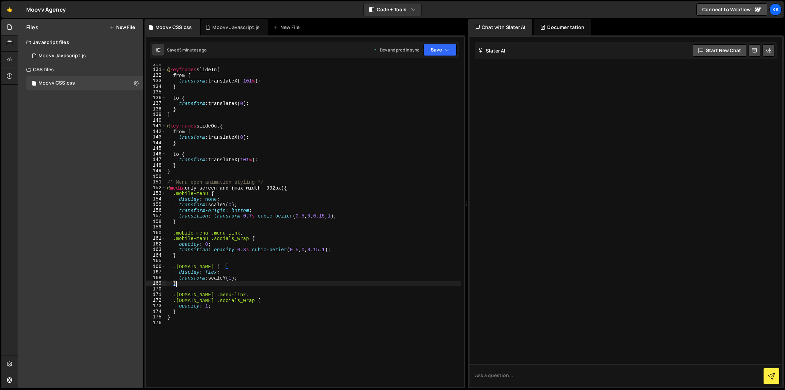
click at [304, 293] on div "@ keyframes slideIn { from { transform : translateX( -101 % ) ; } to { transfor…" at bounding box center [313, 228] width 295 height 334
type textarea ".[DOMAIN_NAME] .menu-link,"
click at [74, 53] on div "Moovv Javascript.js" at bounding box center [61, 56] width 47 height 6
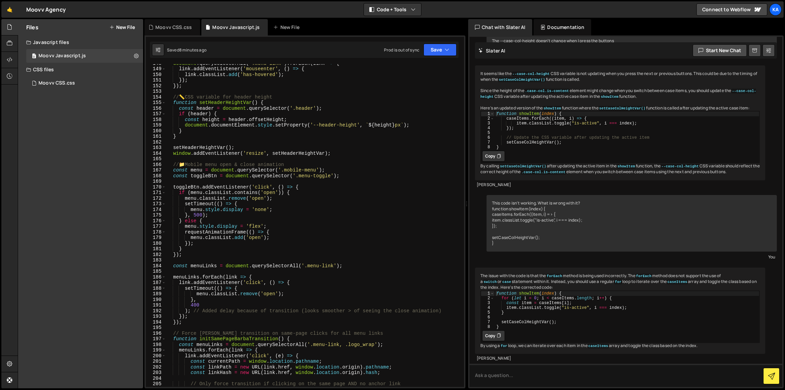
scroll to position [830, 0]
click at [334, 267] on div "document . querySelectorAll ( '.menu-link' ) . forEach ( link => { link . addEv…" at bounding box center [313, 227] width 295 height 334
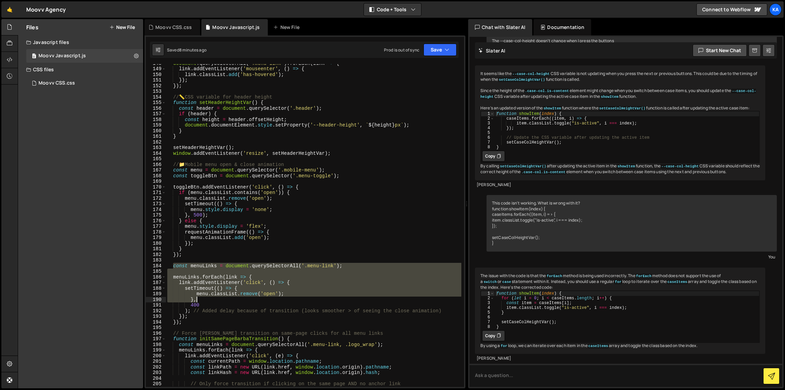
drag, startPoint x: 174, startPoint y: 264, endPoint x: 307, endPoint y: 300, distance: 137.5
click at [307, 300] on div "document . querySelectorAll ( '.menu-link' ) . forEach ( link => { link . addEv…" at bounding box center [313, 227] width 295 height 334
click at [326, 265] on div "document . querySelectorAll ( '.menu-link' ) . forEach ( link => { link . addEv…" at bounding box center [313, 225] width 295 height 323
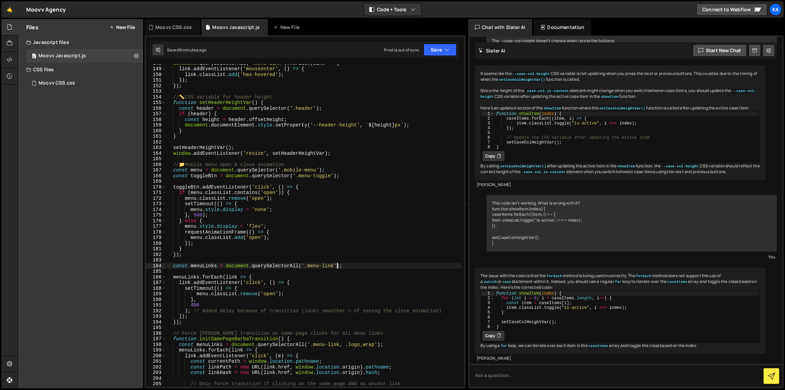
click at [336, 267] on div "document . querySelectorAll ( '.menu-link' ) . forEach ( link => { link . addEv…" at bounding box center [313, 227] width 295 height 334
type textarea "const menuLinks = document.querySelectorAll('.menu-link, .logo_wrap');"
click at [440, 47] on button "Save" at bounding box center [439, 50] width 33 height 12
click at [427, 90] on div "Save to Production S" at bounding box center [417, 88] width 71 height 7
